Goal: Task Accomplishment & Management: Use online tool/utility

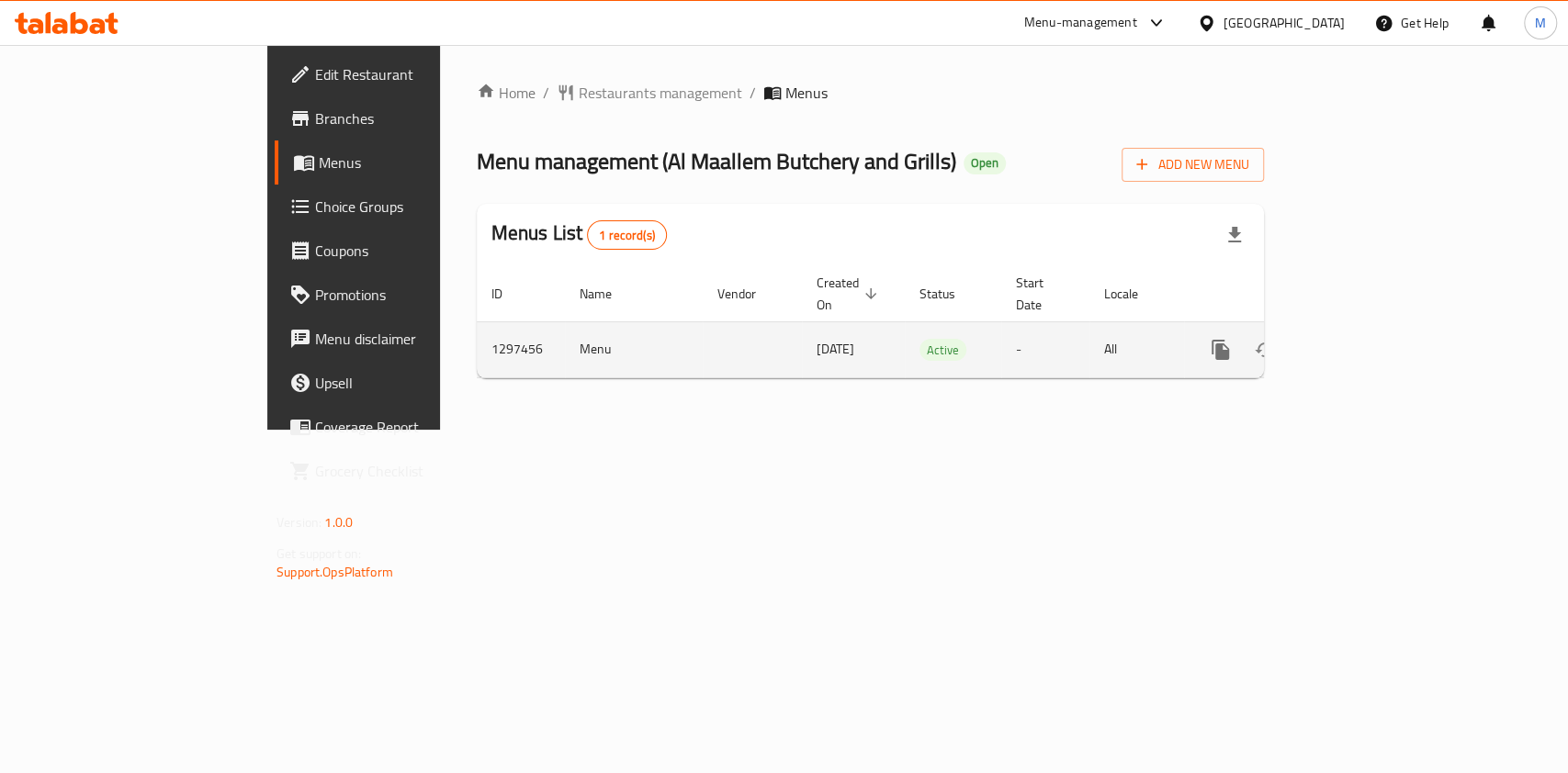
click at [1375, 328] on link "enhanced table" at bounding box center [1353, 350] width 44 height 44
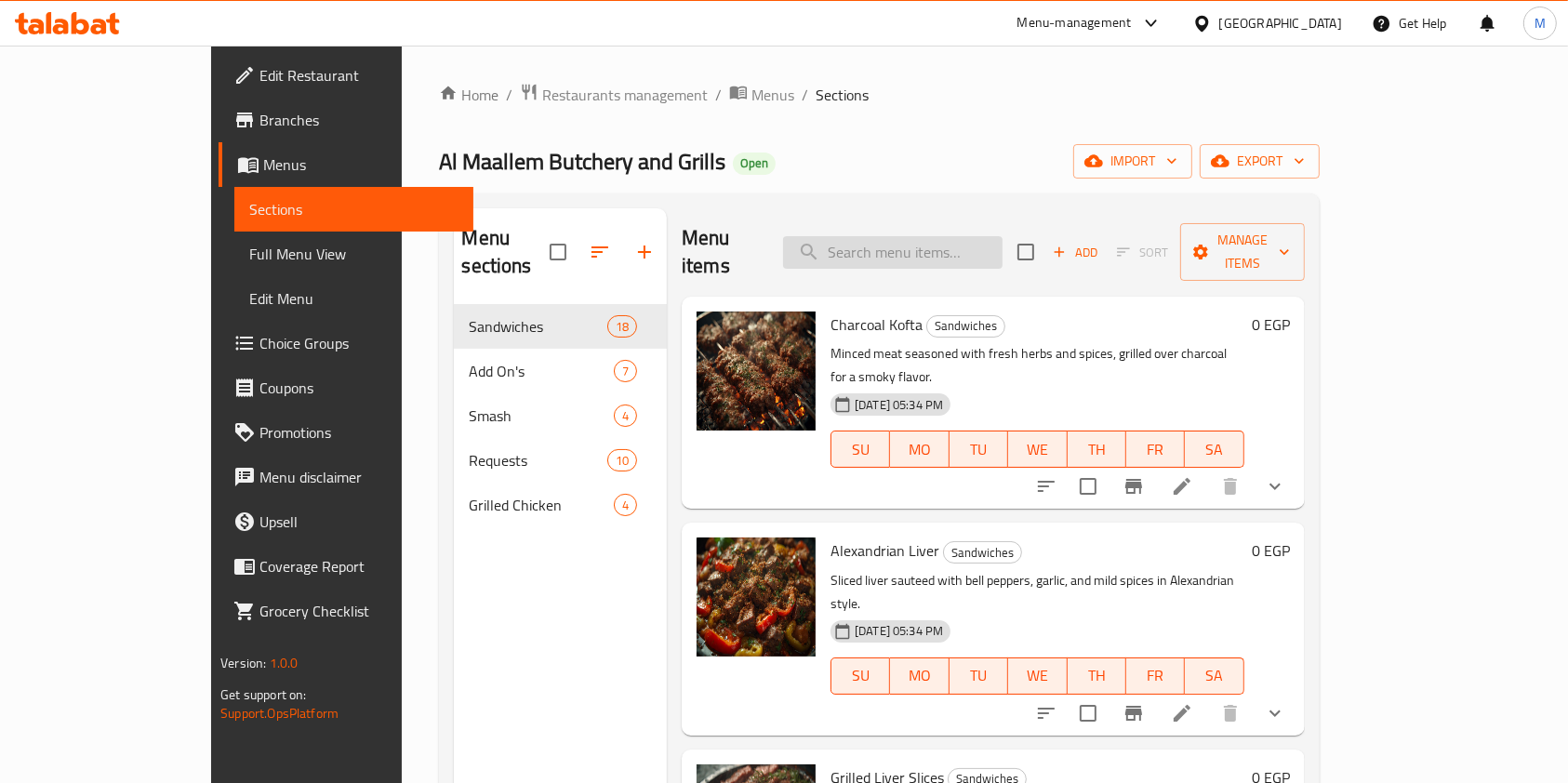
click at [968, 240] on input "search" at bounding box center [892, 252] width 219 height 32
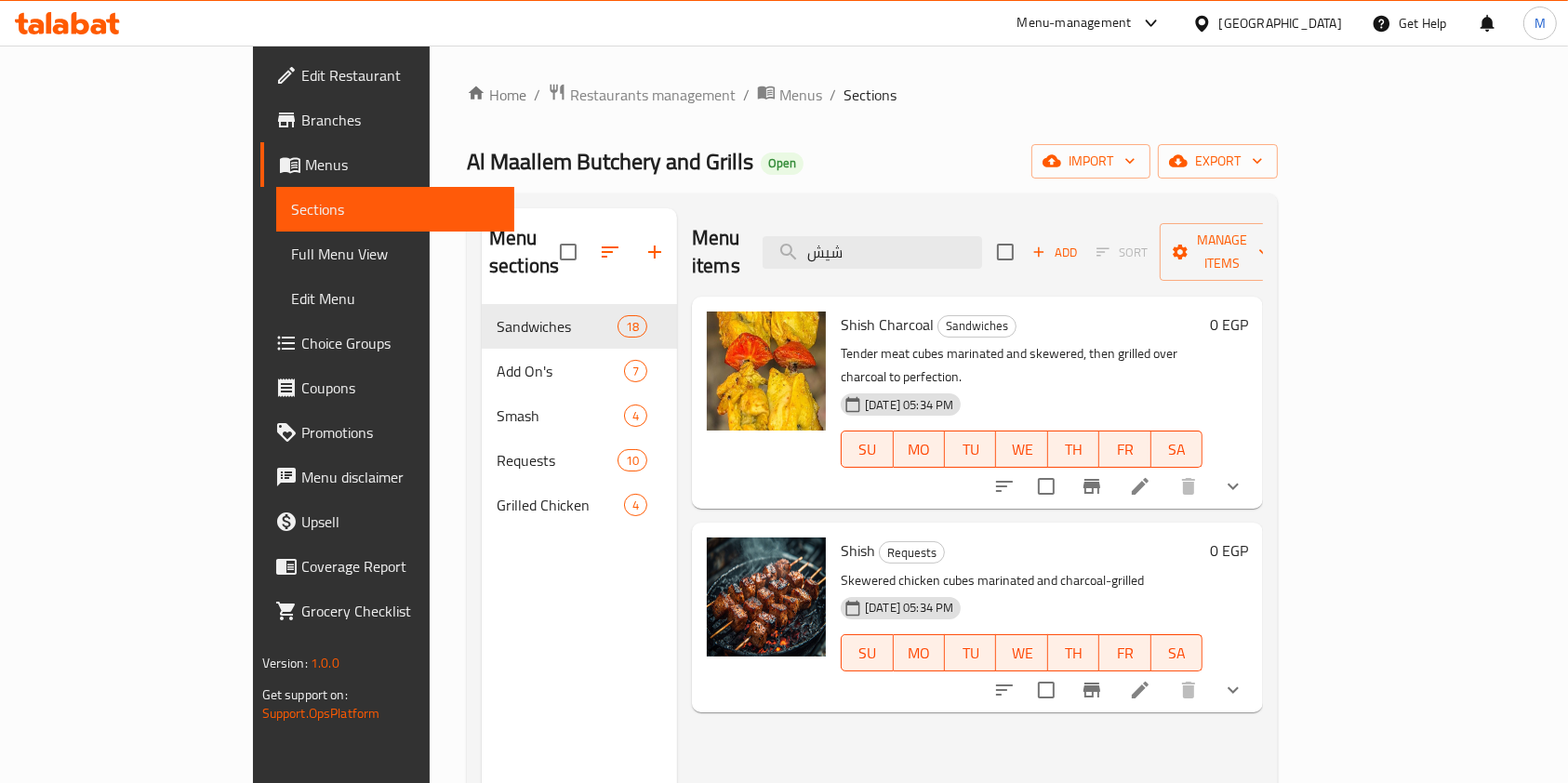
type input "شيش"
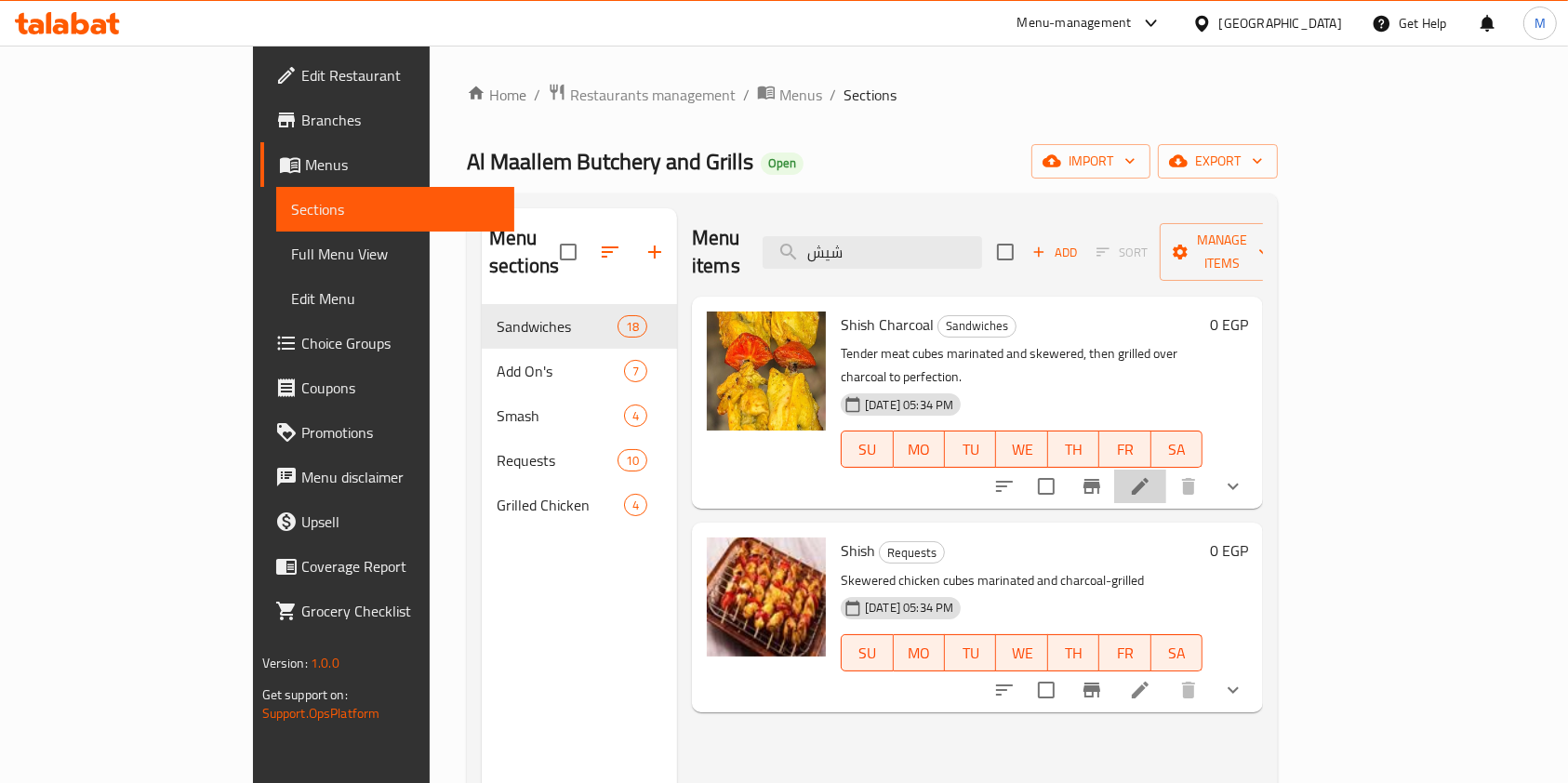
click at [1166, 469] on li at bounding box center [1141, 486] width 53 height 33
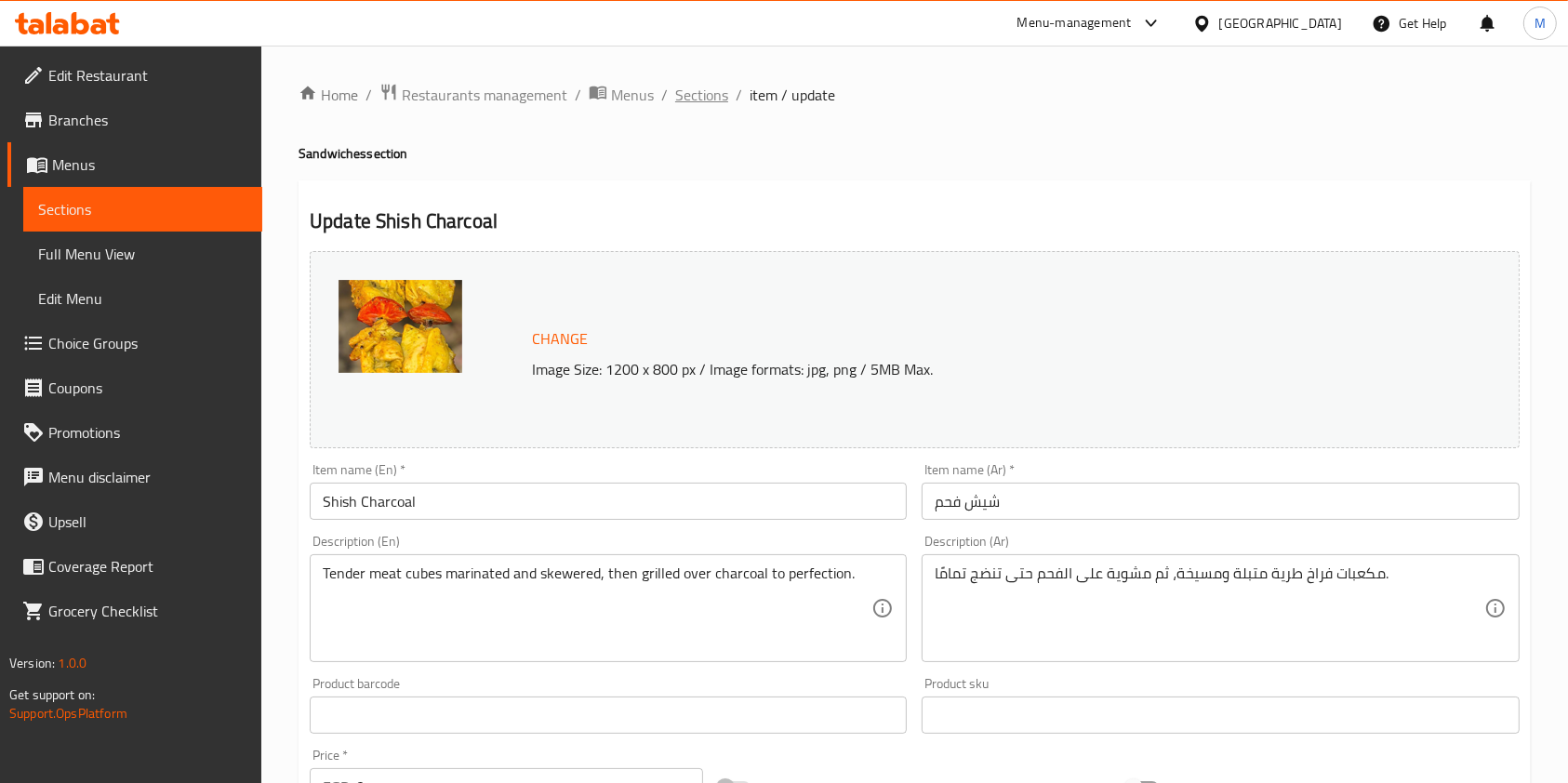
click at [702, 99] on span "Sections" at bounding box center [702, 94] width 53 height 22
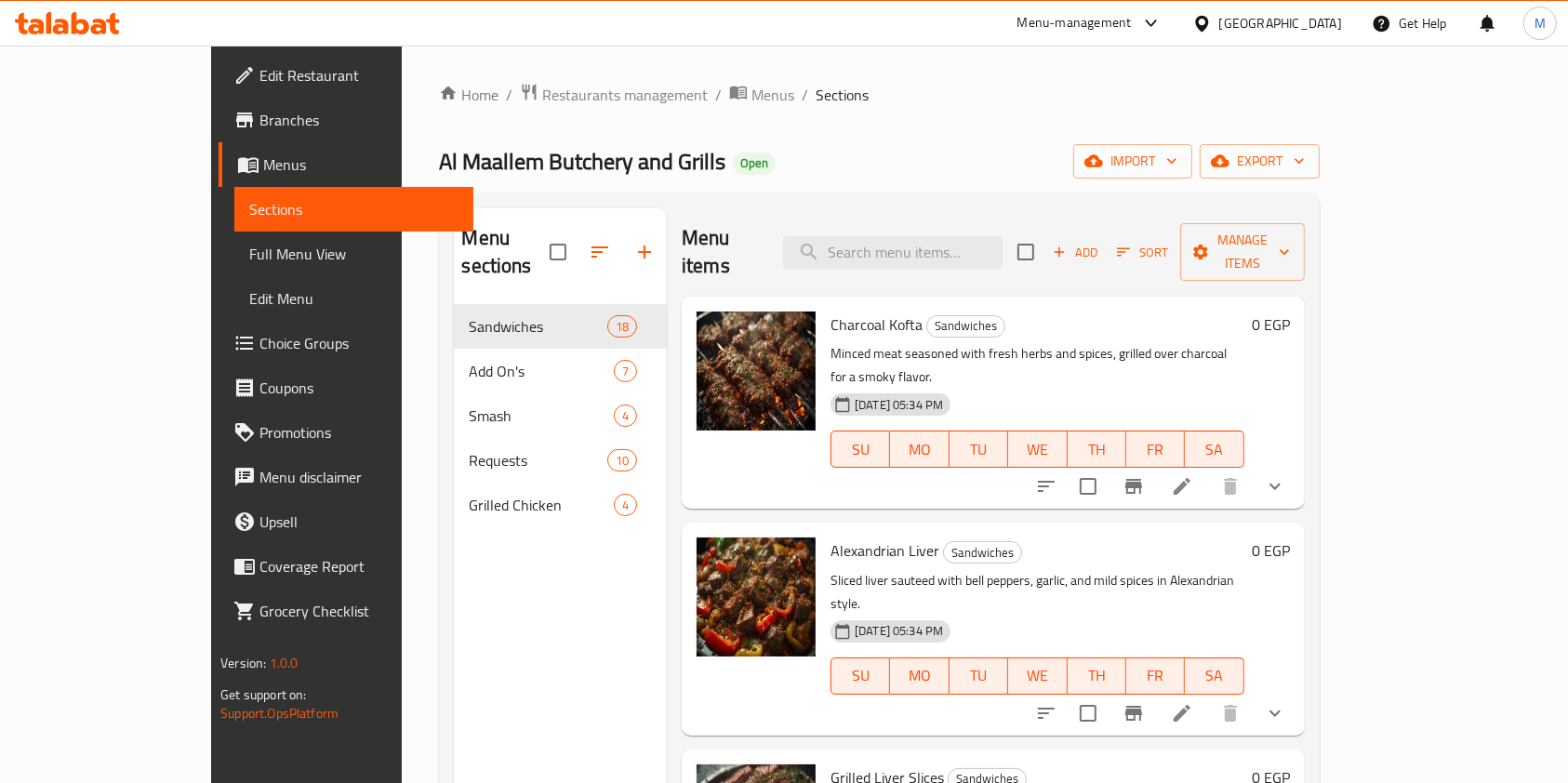
click at [67, 22] on icon at bounding box center [60, 26] width 16 height 16
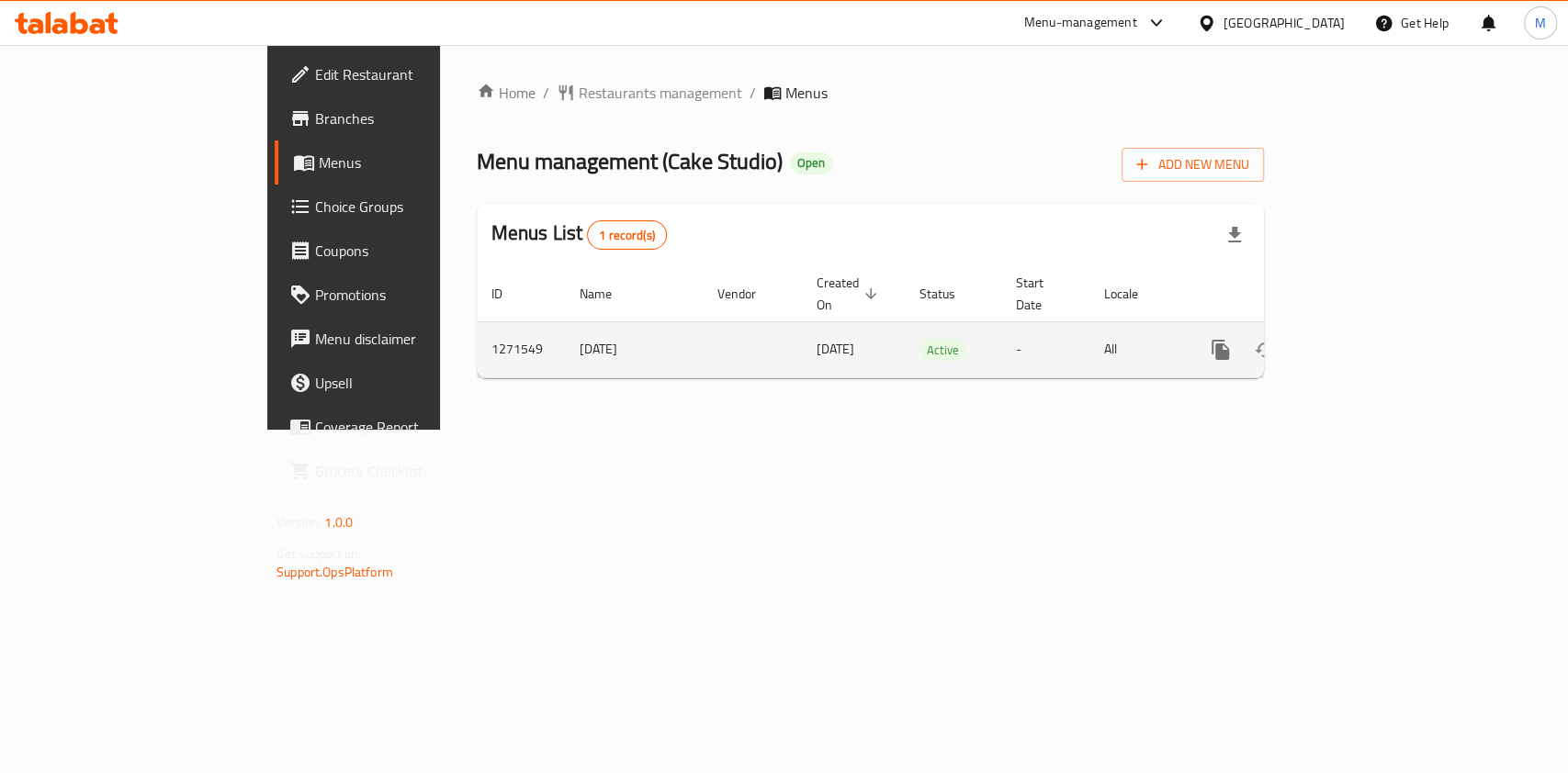
click at [1389, 321] on td "enhanced table" at bounding box center [1286, 349] width 206 height 56
click at [1375, 328] on link "enhanced table" at bounding box center [1353, 350] width 44 height 44
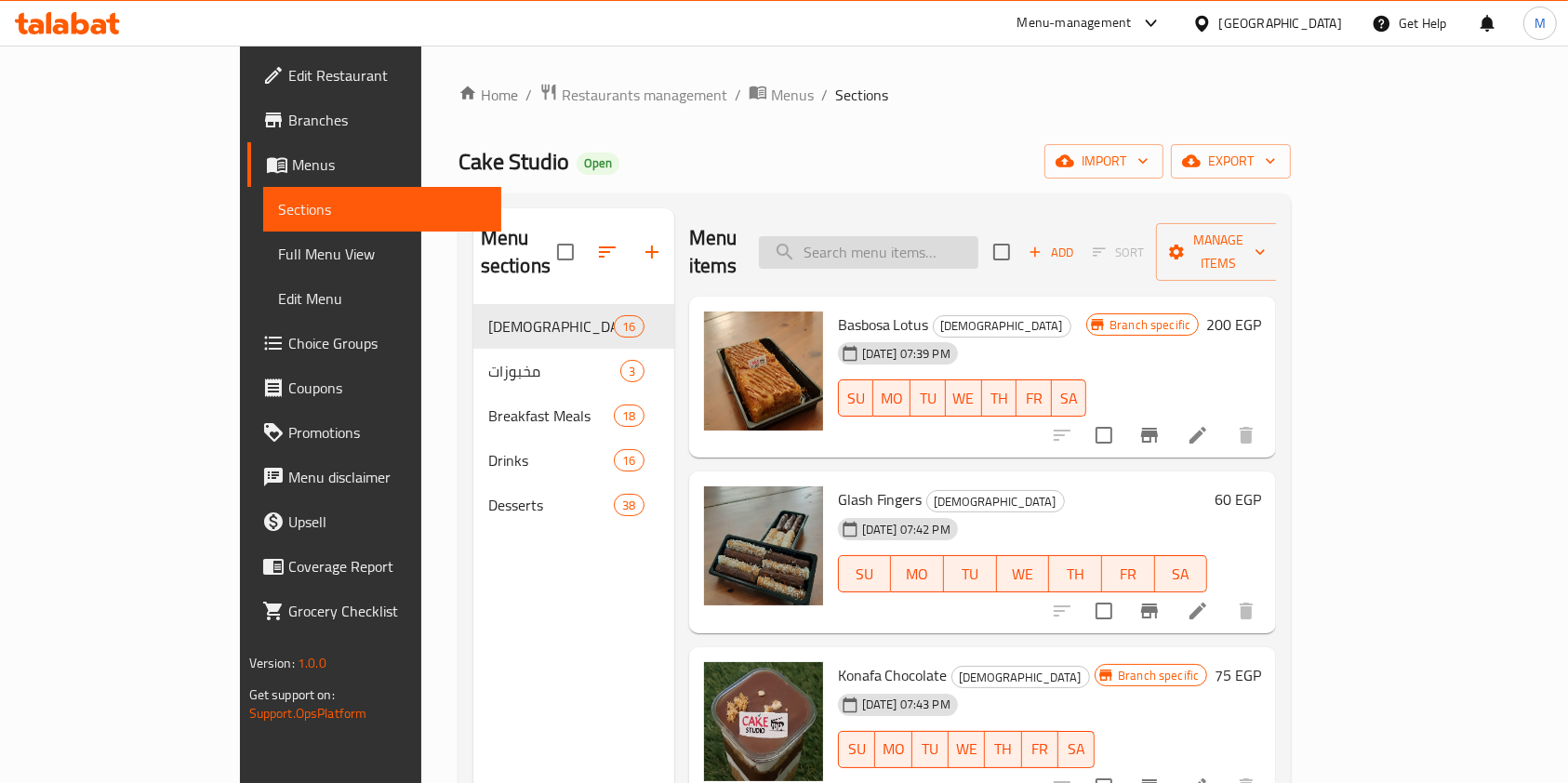
click at [955, 251] on input "search" at bounding box center [868, 252] width 219 height 32
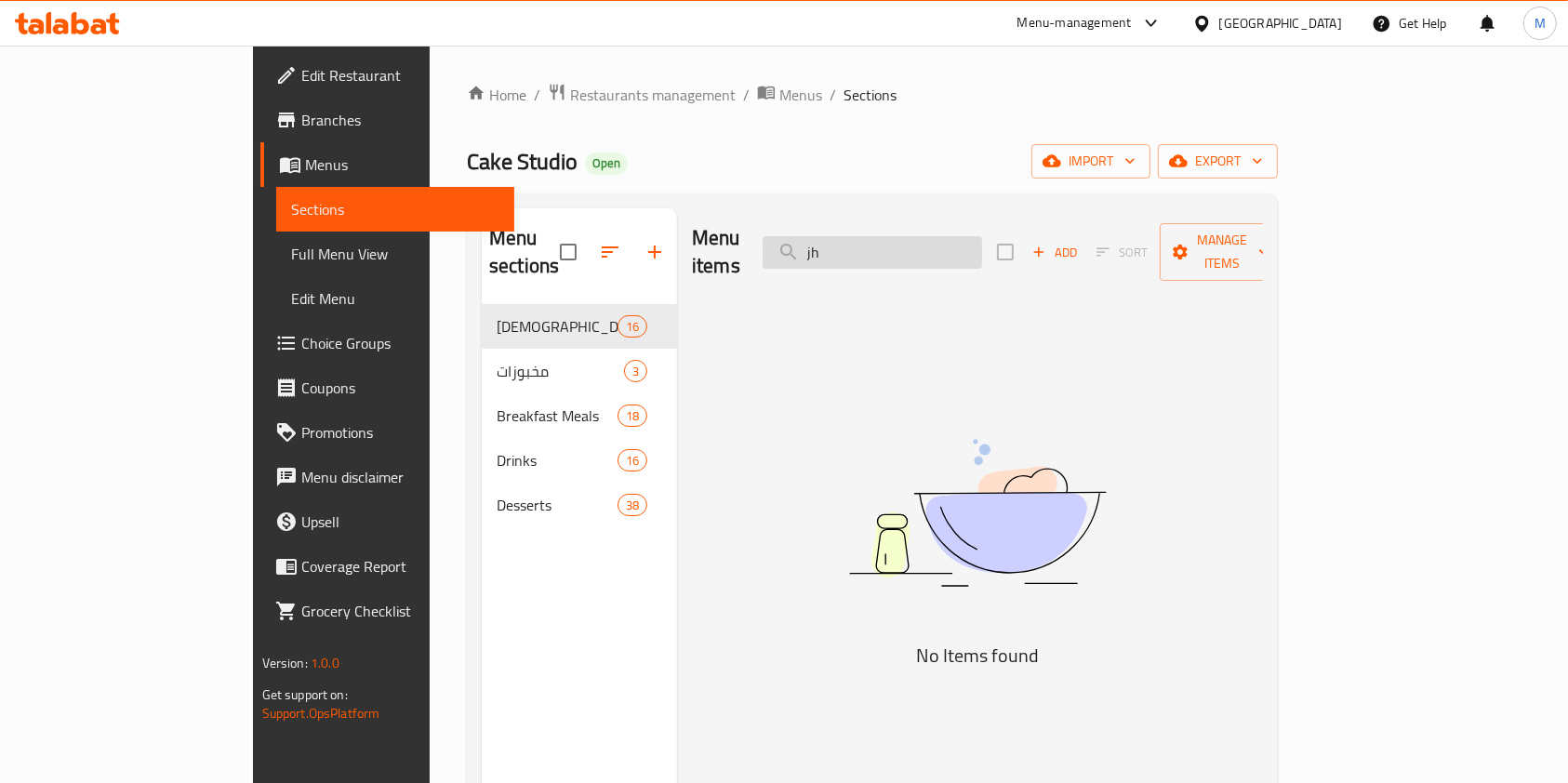
type input "j"
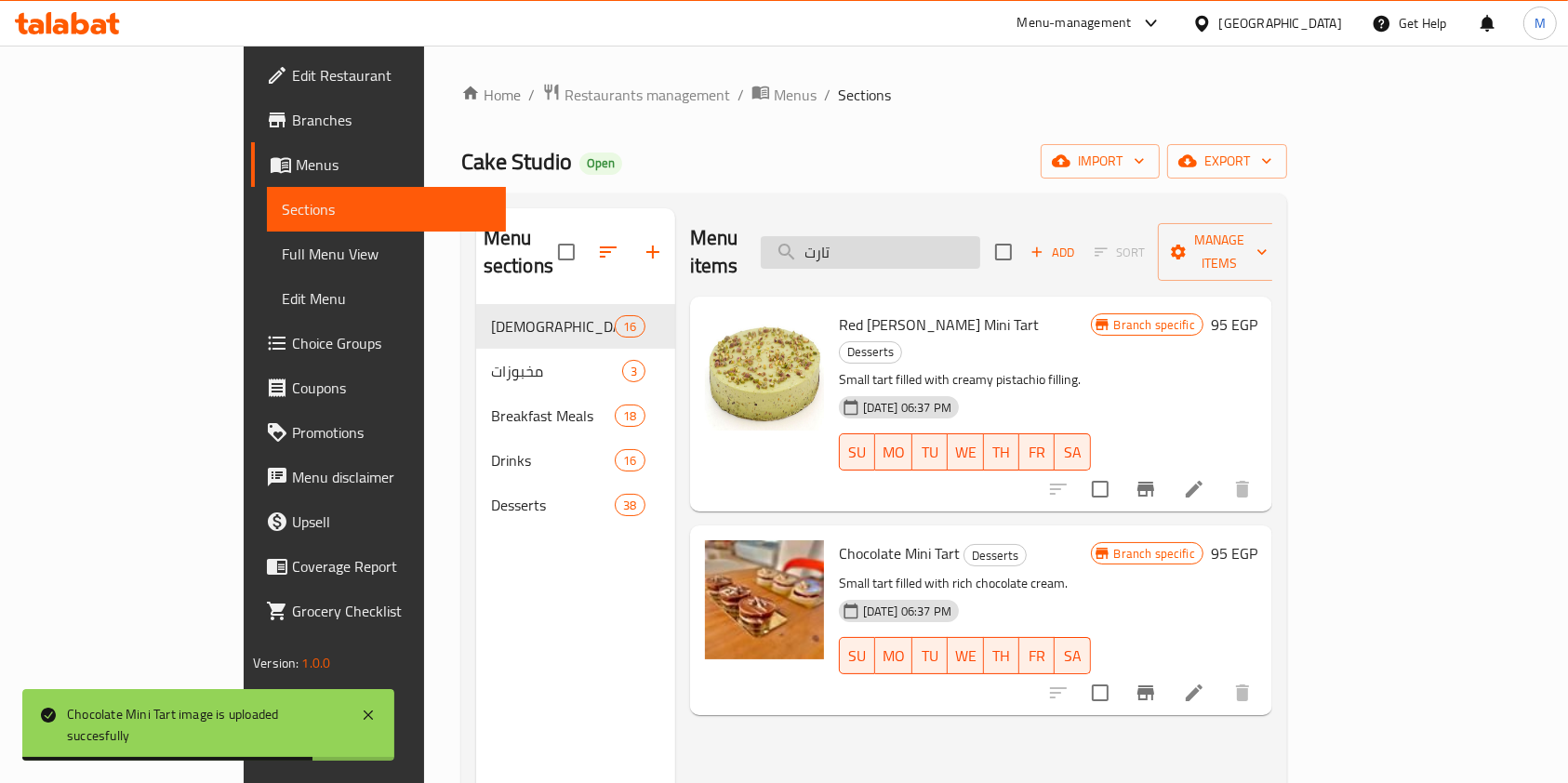
click at [958, 241] on input "تارت" at bounding box center [869, 252] width 219 height 32
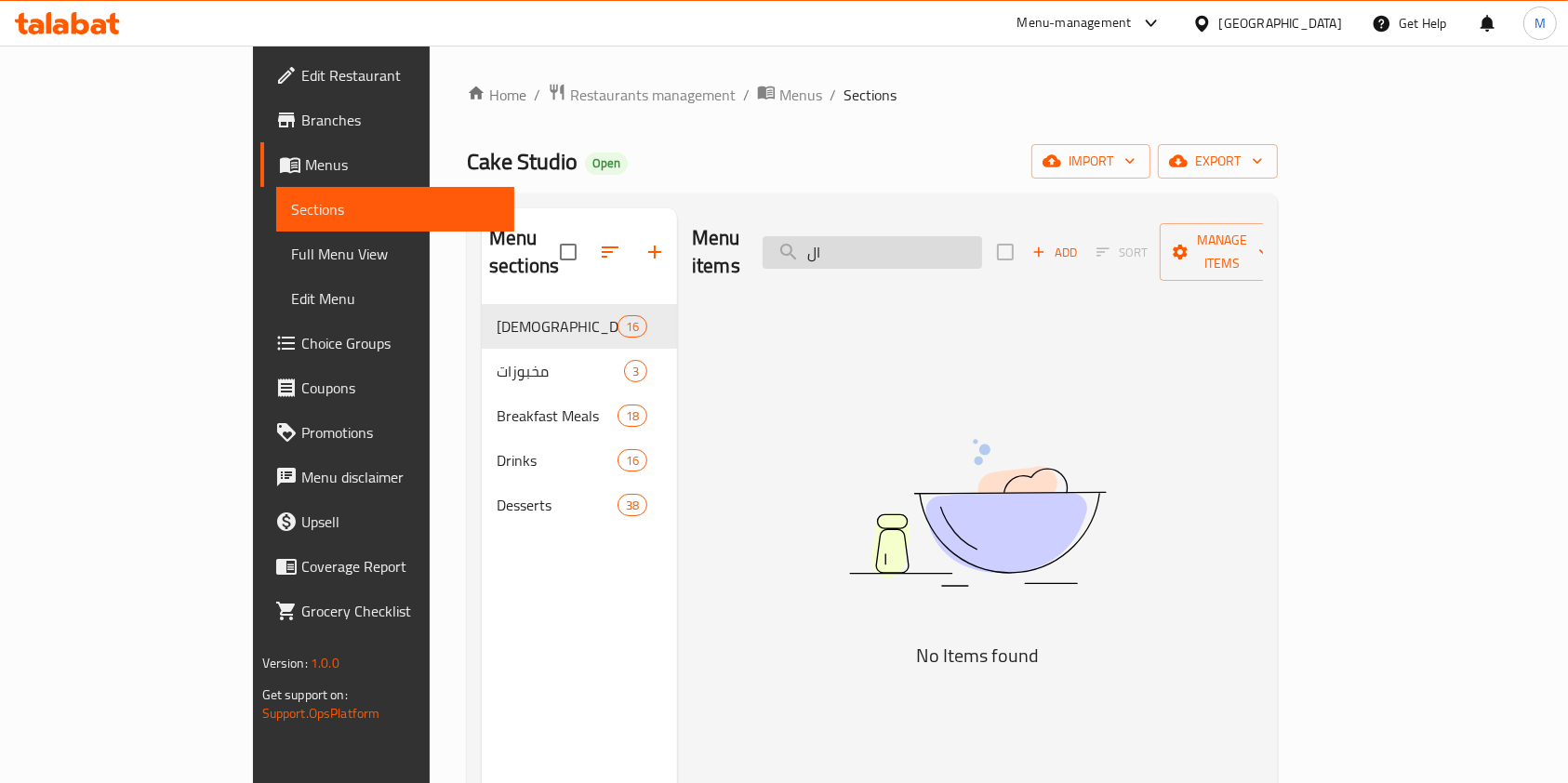
type input "ا"
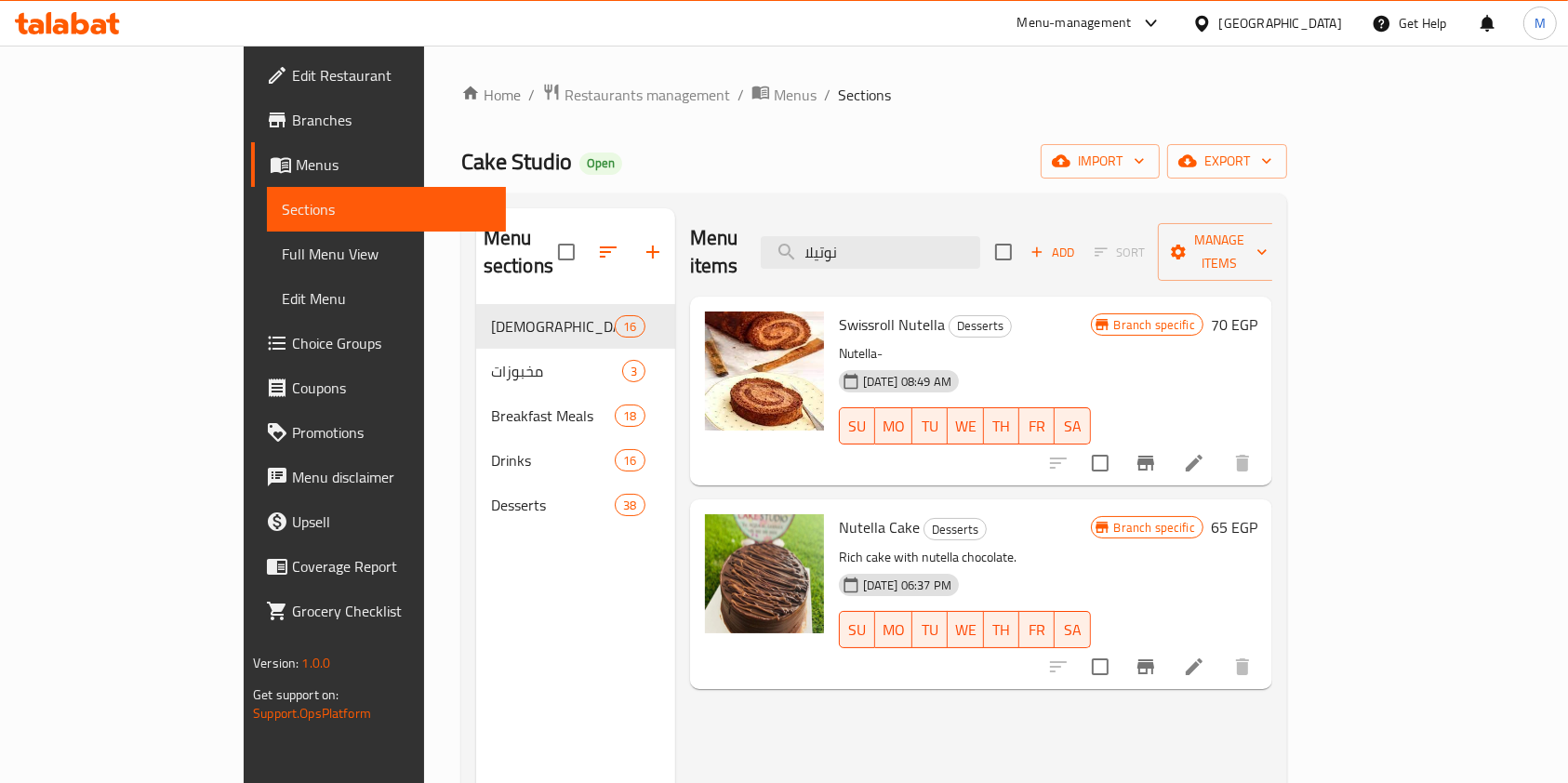
drag, startPoint x: 812, startPoint y: 428, endPoint x: 804, endPoint y: 507, distance: 79.4
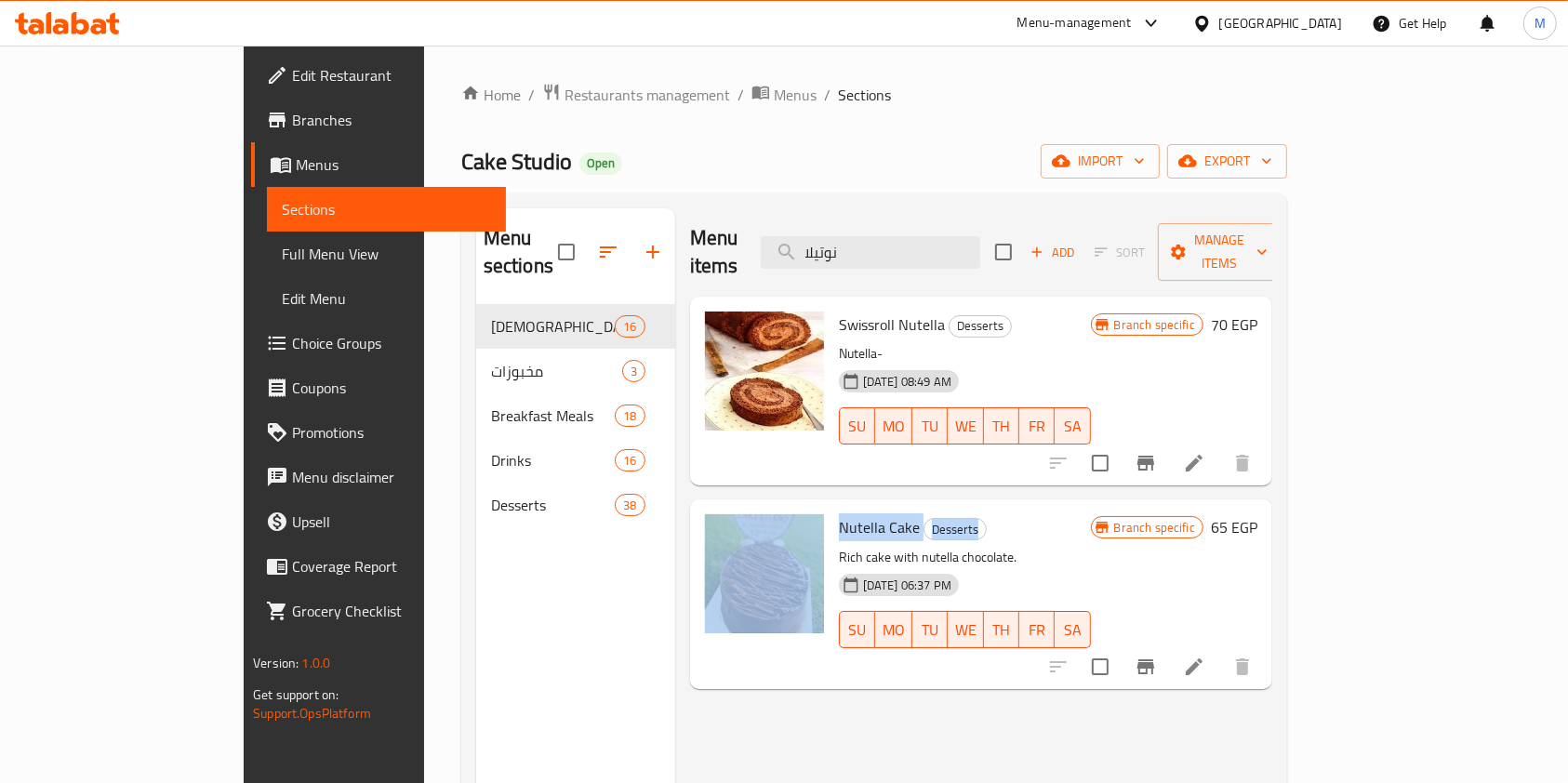
drag, startPoint x: 804, startPoint y: 507, endPoint x: 769, endPoint y: 514, distance: 35.7
click at [769, 514] on div "Nutella Cake Desserts Rich cake with nutella chocolate. 13-01-2025 06:37 PM SU …" at bounding box center [981, 594] width 567 height 174
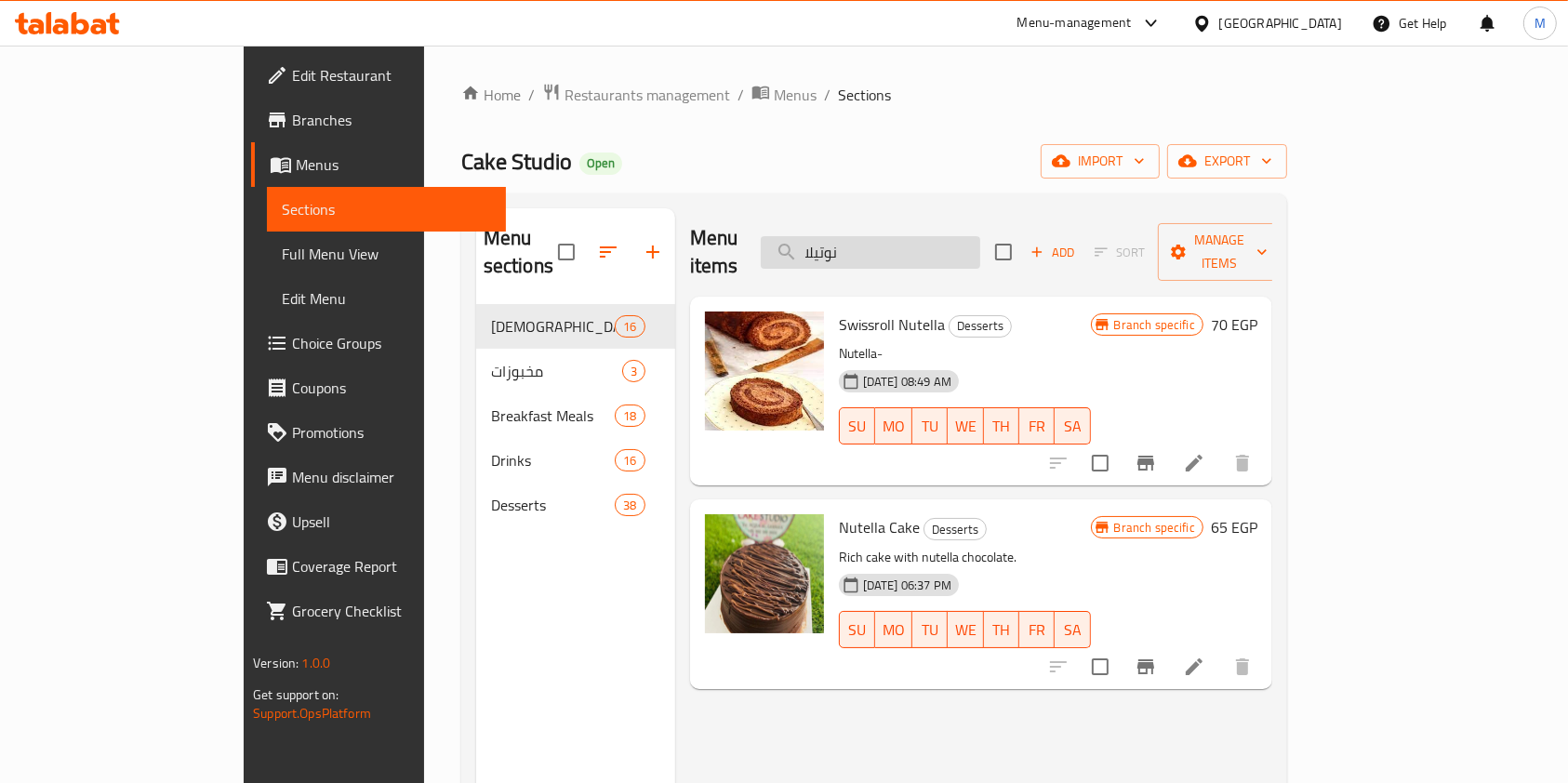
click at [980, 237] on input "نوتيلا" at bounding box center [869, 252] width 219 height 32
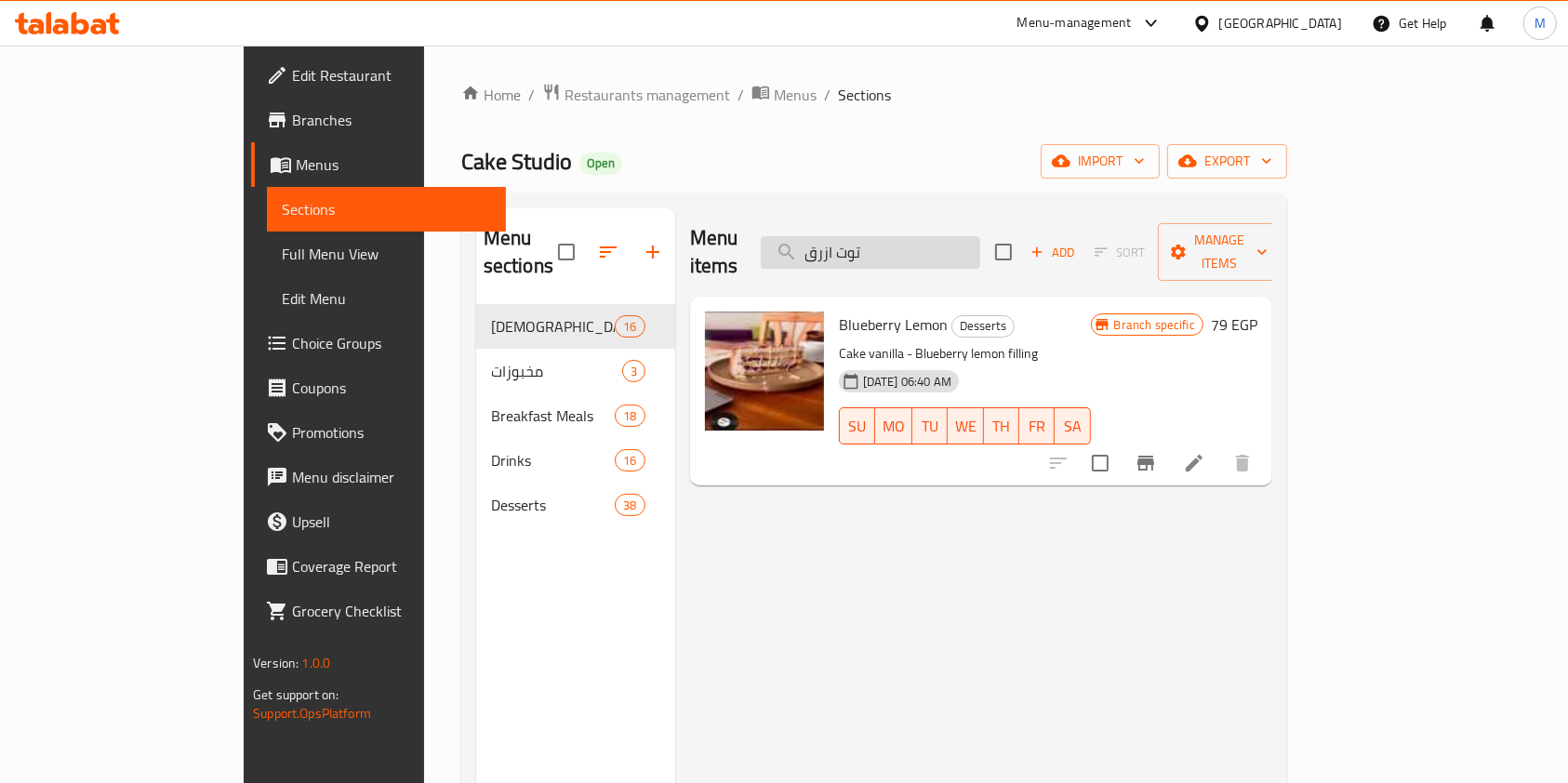
click at [907, 237] on input "توت ازرق" at bounding box center [869, 252] width 219 height 32
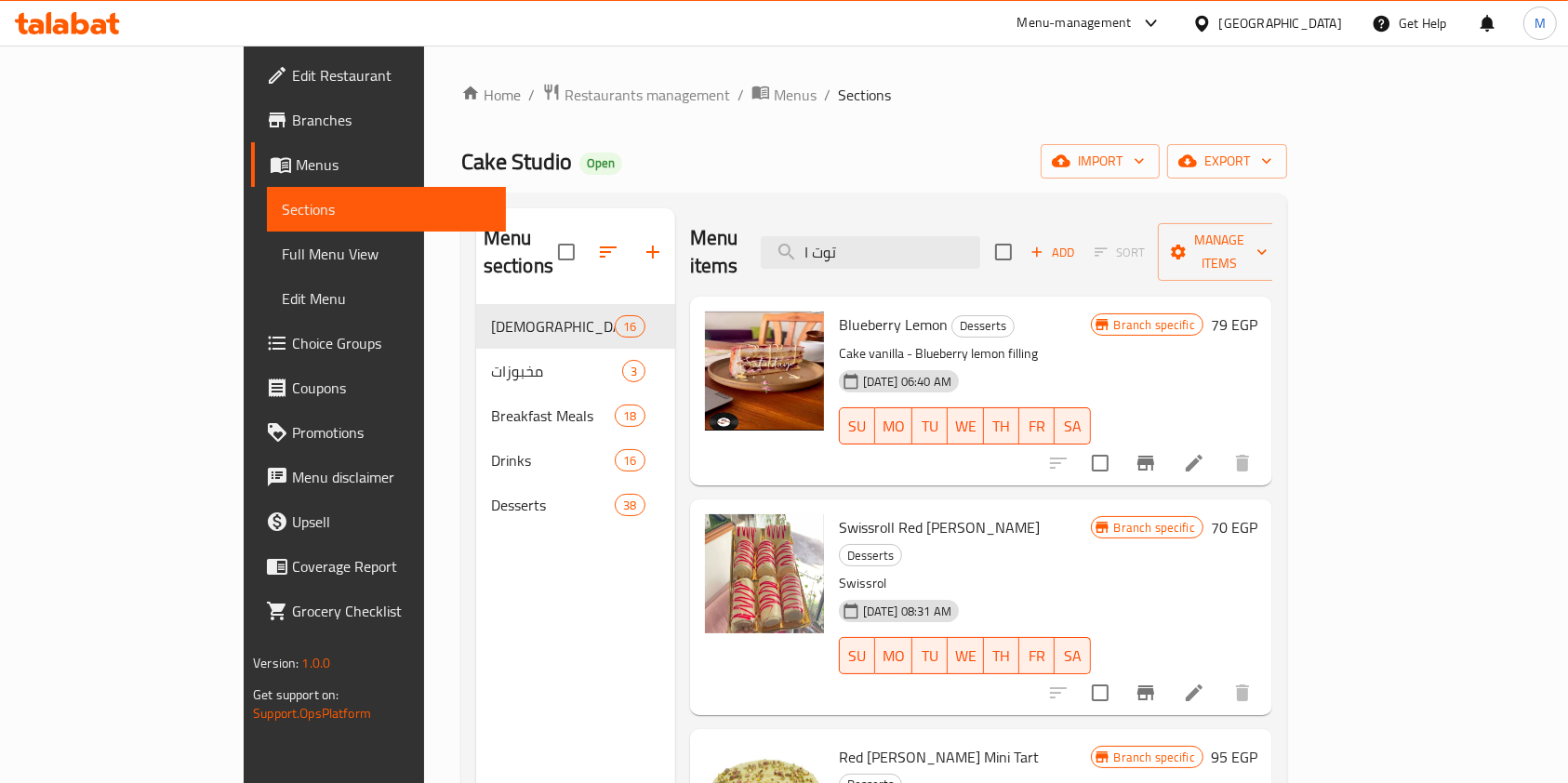
type input "توت ا"
click at [113, 19] on icon at bounding box center [112, 23] width 13 height 21
